Goal: Task Accomplishment & Management: Manage account settings

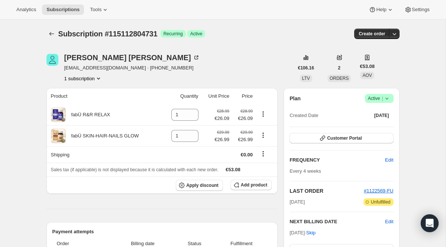
click at [373, 100] on span "Active |" at bounding box center [379, 98] width 23 height 7
click at [369, 129] on span "Cancel subscription" at bounding box center [377, 125] width 42 height 7
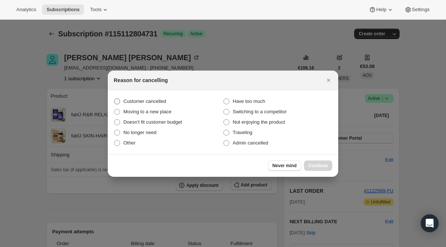
click at [162, 98] on span "Customer cancelled" at bounding box center [144, 101] width 43 height 7
click at [115, 99] on input "Customer cancelled" at bounding box center [114, 99] width 0 height 0
radio input "true"
click at [309, 162] on button "Continue" at bounding box center [318, 166] width 28 height 10
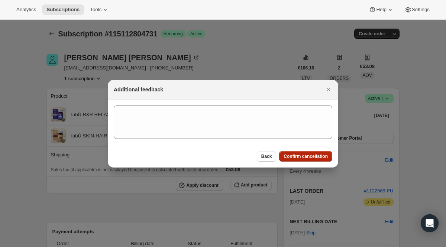
click at [301, 157] on span "Confirm cancellation" at bounding box center [306, 157] width 44 height 6
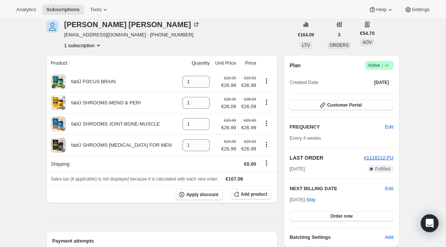
scroll to position [34, 0]
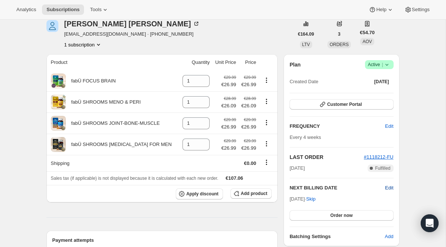
click at [389, 186] on span "Edit" at bounding box center [389, 187] width 8 height 7
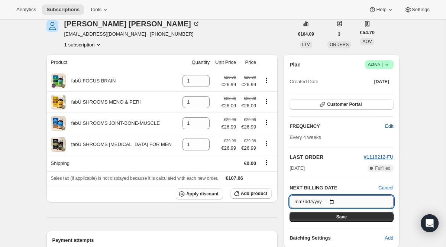
click at [335, 202] on input "2025-08-14" at bounding box center [342, 202] width 104 height 13
type input "2025-08-21"
click at [329, 219] on button "Save" at bounding box center [342, 217] width 104 height 10
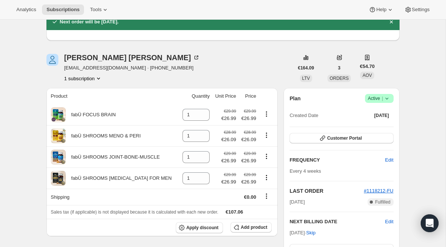
scroll to position [28, 0]
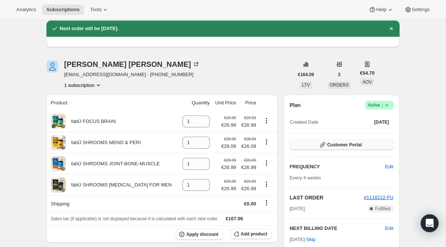
click at [335, 145] on span "Customer Portal" at bounding box center [344, 145] width 35 height 6
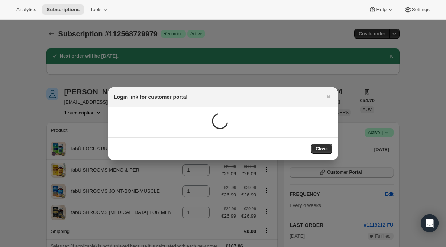
scroll to position [0, 0]
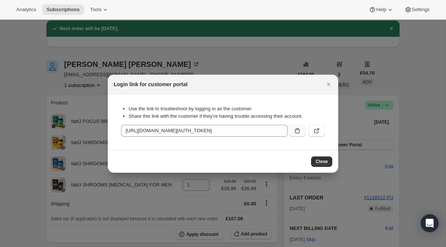
click at [302, 134] on button ":rg6:" at bounding box center [297, 131] width 16 height 12
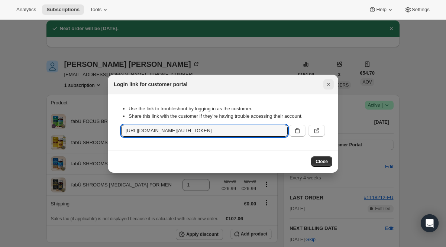
click at [328, 86] on icon "Close" at bounding box center [328, 84] width 7 height 7
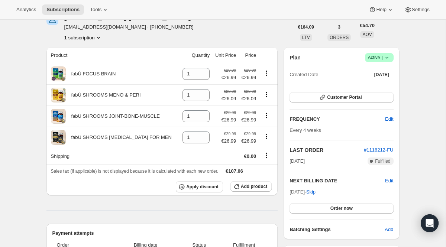
scroll to position [82, 0]
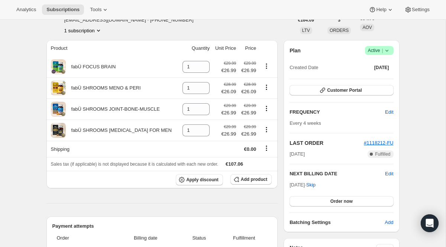
click at [390, 178] on div "NEXT BILLING DATE Edit Aug 21, 2025 · Skip Order now" at bounding box center [342, 188] width 104 height 36
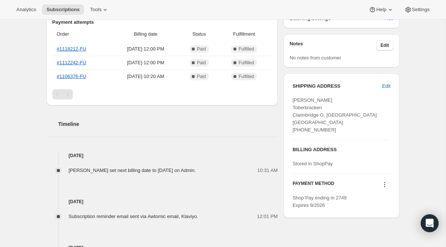
scroll to position [106, 0]
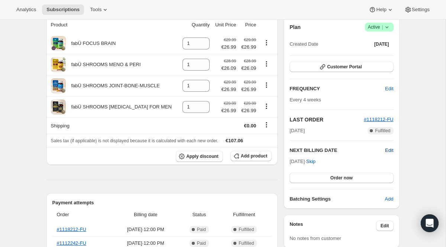
click at [393, 148] on span "Edit" at bounding box center [389, 150] width 8 height 7
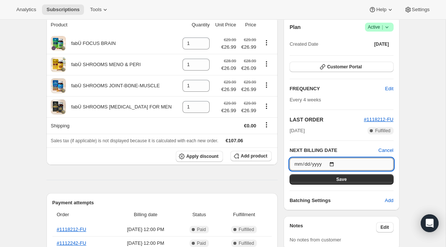
click at [336, 163] on input "2025-08-21" at bounding box center [342, 164] width 104 height 13
type input "2025-08-14"
click at [331, 179] on button "Save" at bounding box center [342, 179] width 104 height 10
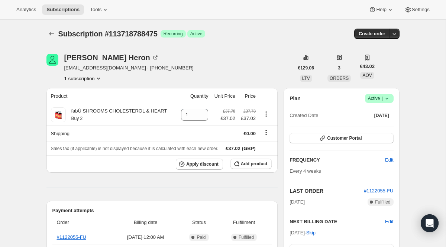
click at [384, 100] on icon at bounding box center [386, 98] width 7 height 7
click at [362, 126] on span "Cancel subscription" at bounding box center [377, 126] width 42 height 6
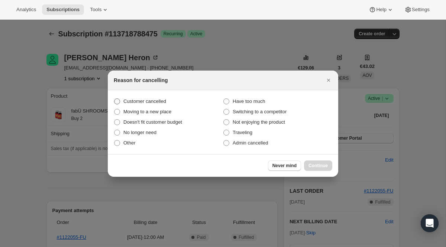
click at [170, 102] on label "Customer cancelled" at bounding box center [168, 101] width 109 height 10
click at [115, 99] on input "Customer cancelled" at bounding box center [114, 99] width 0 height 0
radio input "true"
click at [312, 164] on span "Continue" at bounding box center [318, 166] width 19 height 6
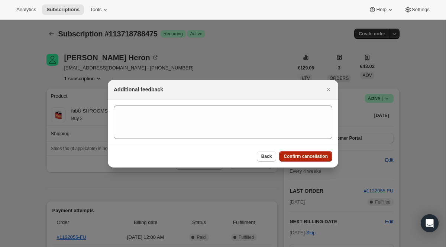
click at [312, 164] on div "Back Confirm cancellation" at bounding box center [223, 156] width 231 height 23
click at [312, 161] on div "Back Confirm cancellation" at bounding box center [223, 156] width 231 height 23
click at [312, 161] on button "Confirm cancellation" at bounding box center [305, 156] width 53 height 10
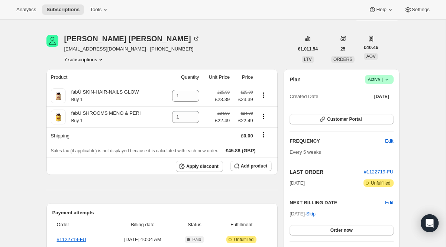
scroll to position [20, 0]
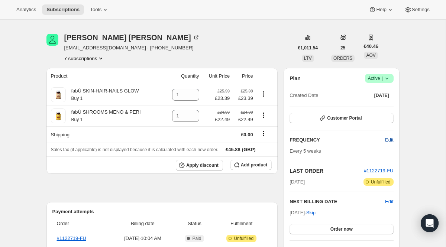
click at [395, 139] on button "Edit" at bounding box center [389, 140] width 17 height 12
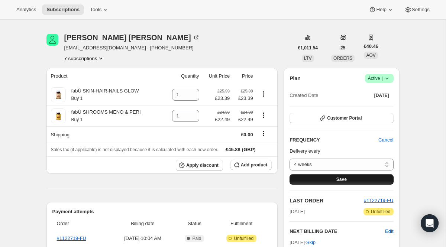
click at [359, 177] on button "Save" at bounding box center [342, 179] width 104 height 10
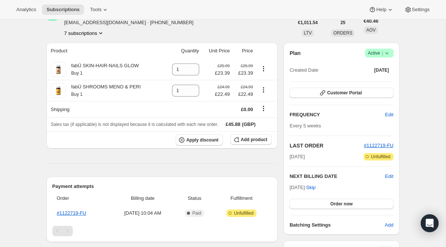
scroll to position [143, 0]
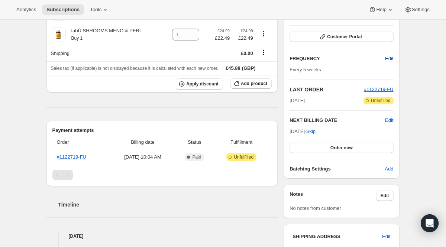
click at [388, 58] on span "Edit" at bounding box center [389, 58] width 8 height 7
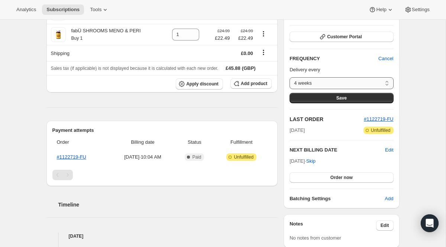
click at [347, 78] on select "4 weeks Custom..." at bounding box center [342, 83] width 104 height 12
select select "custom"
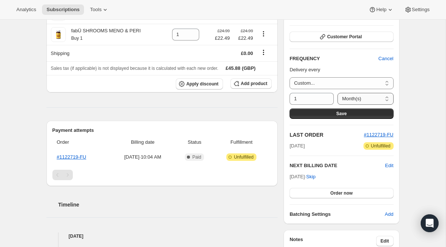
click at [352, 99] on select "Day(s) Week(s) Month(s) Year(s)" at bounding box center [366, 99] width 56 height 12
select select "WEEK"
click at [312, 101] on input "1" at bounding box center [306, 99] width 33 height 12
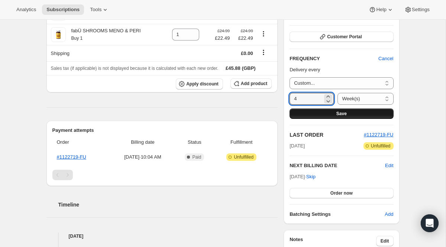
type input "4"
click at [334, 113] on button "Save" at bounding box center [342, 114] width 104 height 10
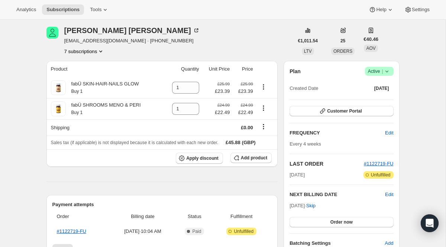
scroll to position [0, 0]
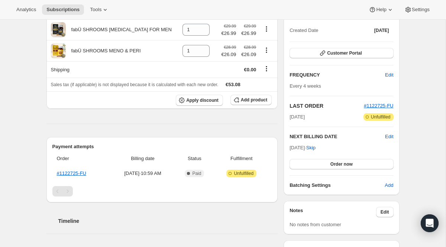
scroll to position [71, 0]
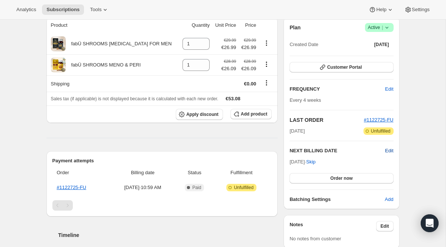
click at [393, 150] on span "Edit" at bounding box center [389, 150] width 8 height 7
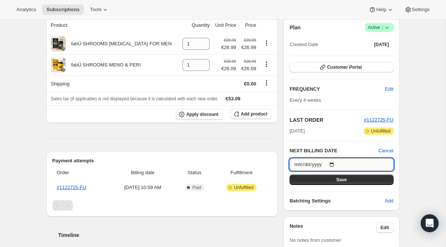
click at [335, 165] on input "[DATE]" at bounding box center [342, 164] width 104 height 13
type input "[DATE]"
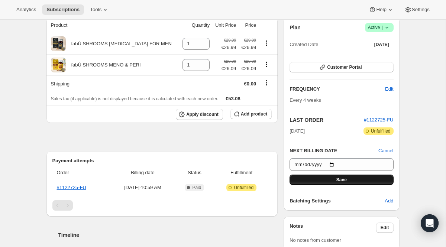
click at [335, 182] on button "Save" at bounding box center [342, 180] width 104 height 10
